Goal: Check status: Check status

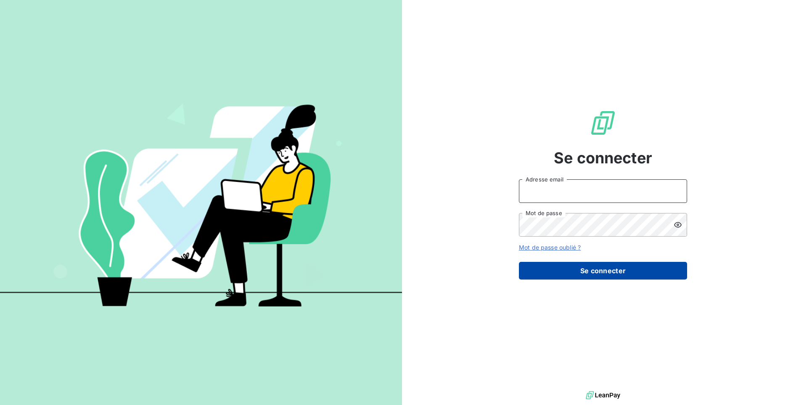
type input "[PERSON_NAME][EMAIL_ADDRESS][DOMAIN_NAME]"
click at [588, 272] on button "Se connecter" at bounding box center [603, 271] width 168 height 18
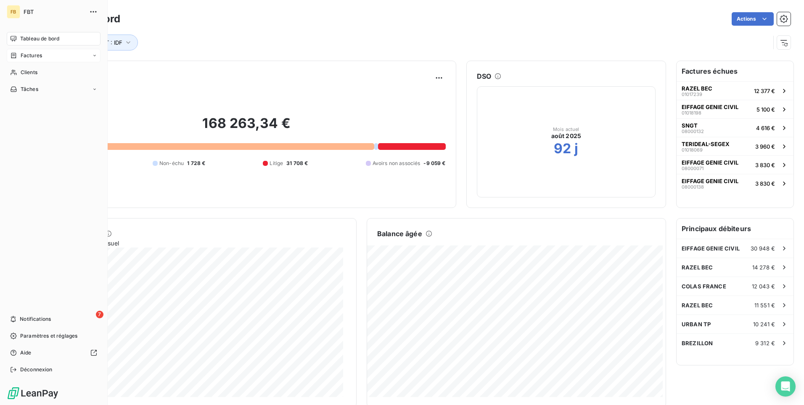
click at [48, 58] on div "Factures" at bounding box center [54, 55] width 94 height 13
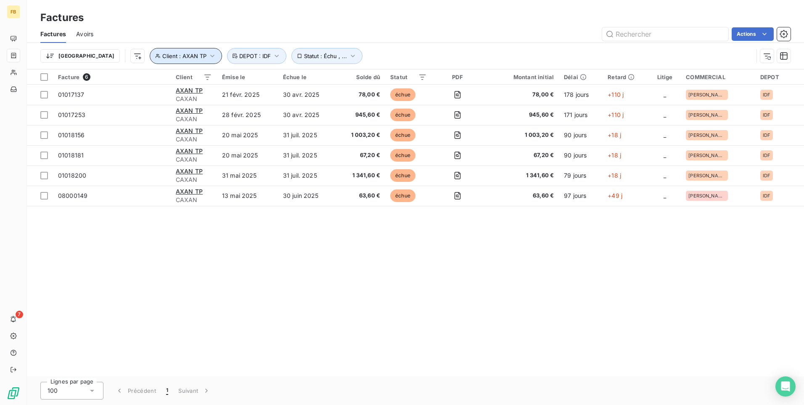
click at [208, 55] on icon "button" at bounding box center [212, 56] width 8 height 8
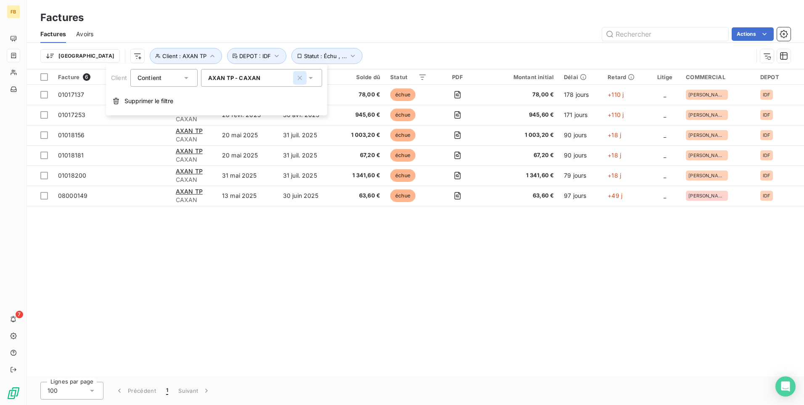
click at [302, 77] on icon "button" at bounding box center [300, 78] width 8 height 8
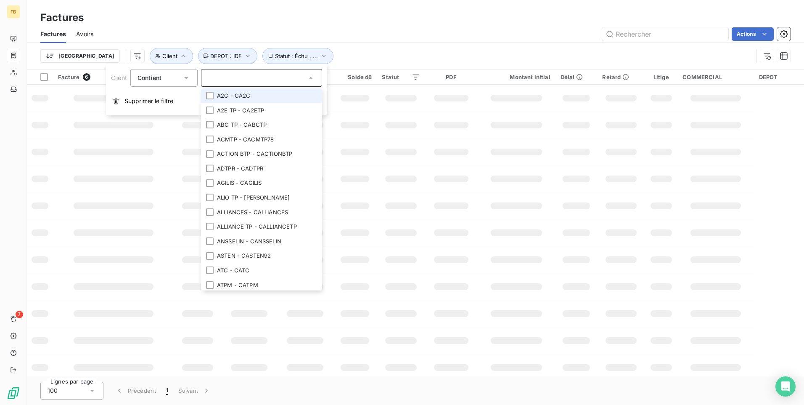
click at [302, 78] on input "text" at bounding box center [257, 78] width 98 height 8
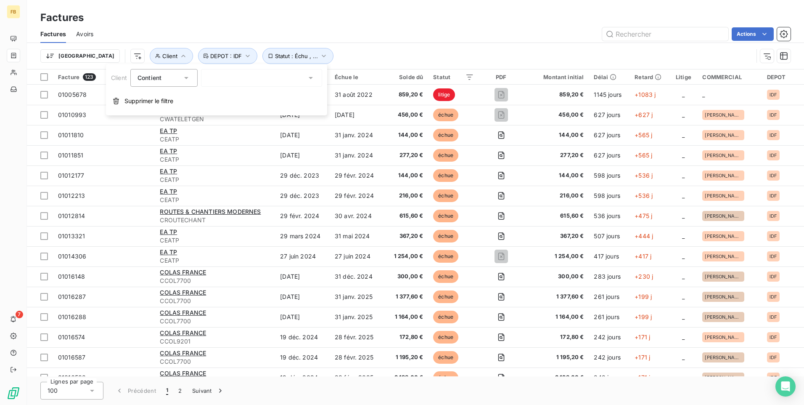
click at [521, 22] on div "Factures" at bounding box center [415, 17] width 777 height 15
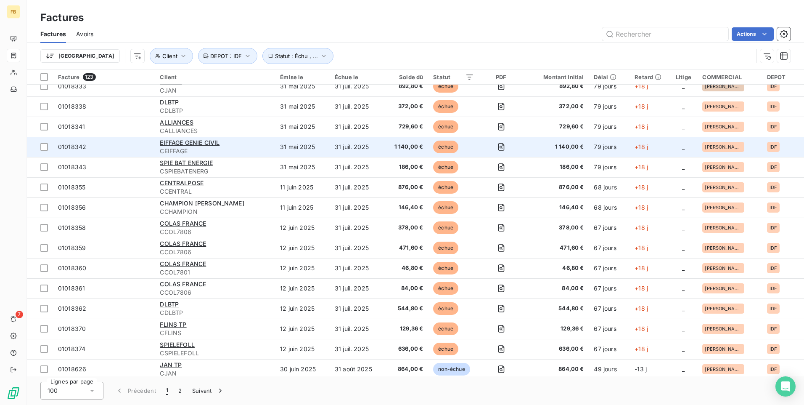
scroll to position [1728, 0]
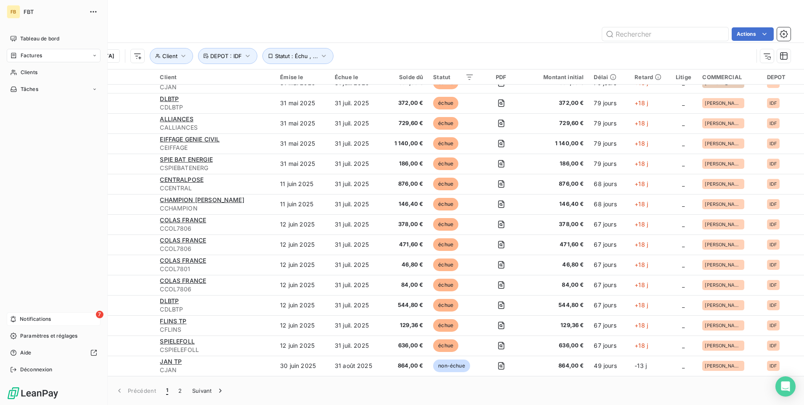
click at [21, 320] on span "Notifications" at bounding box center [35, 319] width 31 height 8
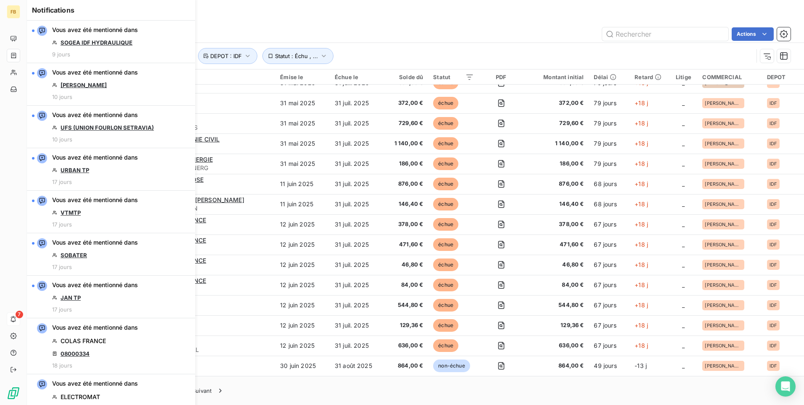
click at [368, 22] on div "Factures" at bounding box center [415, 17] width 777 height 15
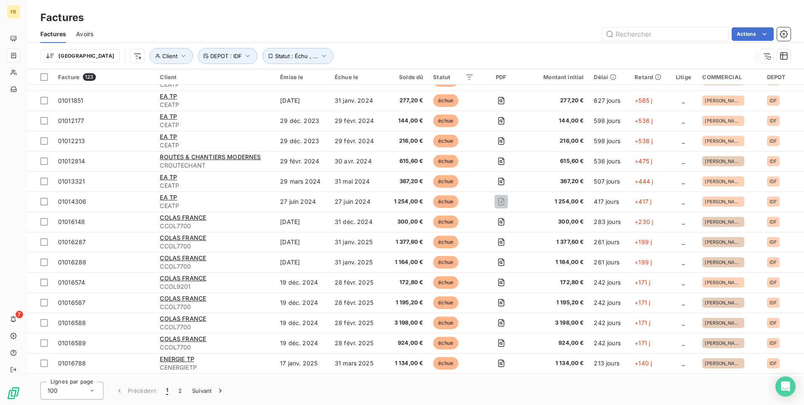
scroll to position [0, 0]
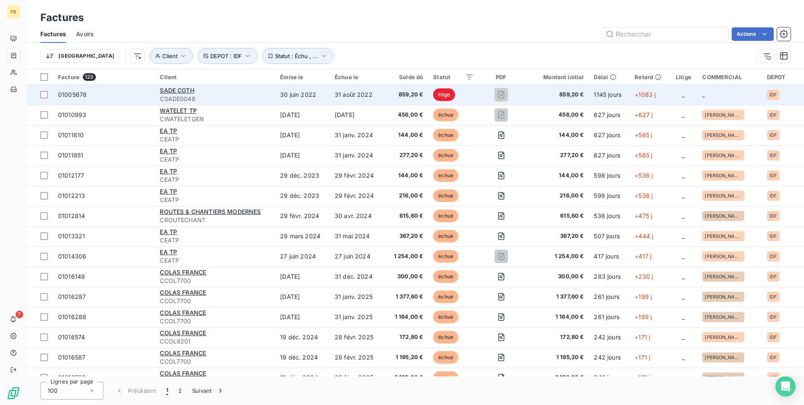
click at [214, 95] on span "CSADE0048" at bounding box center [215, 99] width 110 height 8
